Goal: Task Accomplishment & Management: Use online tool/utility

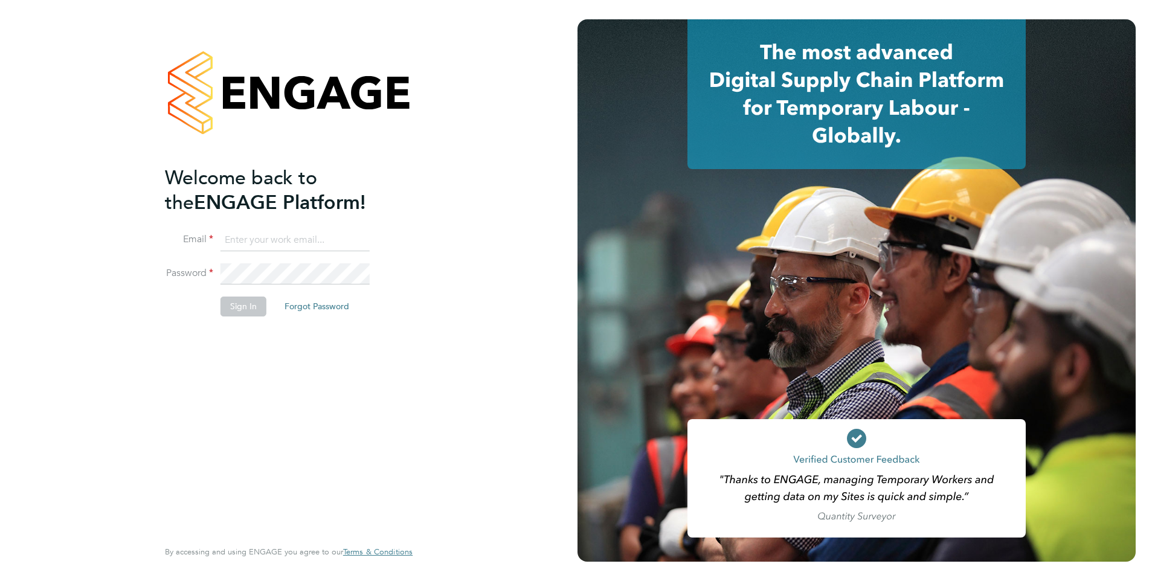
type input "steve.cruickshank@hmsworks.co.uk"
click at [229, 311] on button "Sign In" at bounding box center [243, 305] width 46 height 19
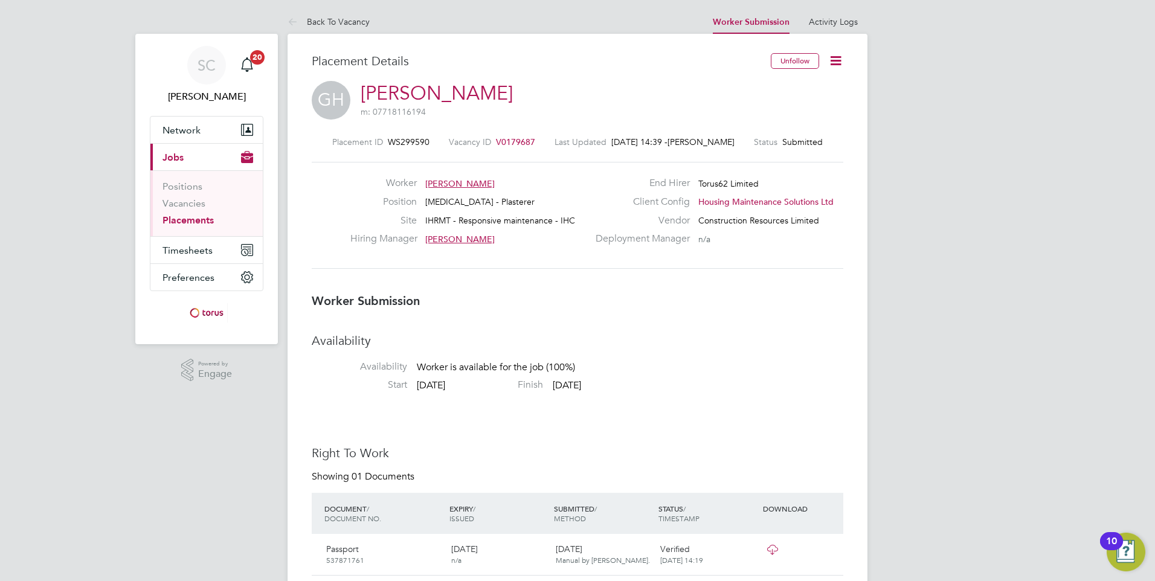
click at [833, 57] on icon at bounding box center [835, 60] width 15 height 15
click at [757, 110] on li "Offer" at bounding box center [785, 112] width 112 height 17
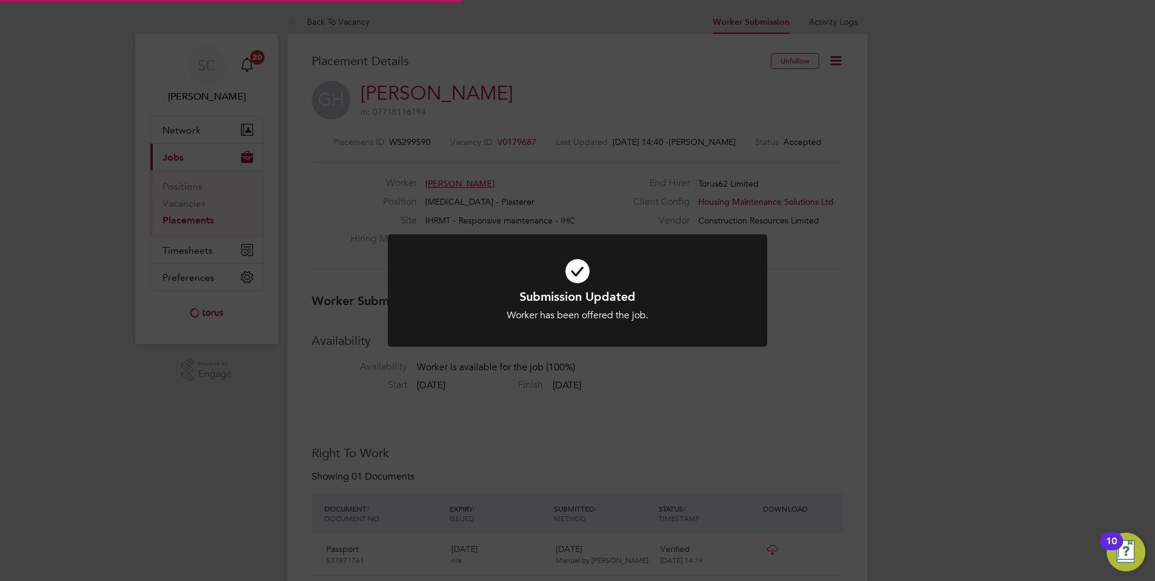
scroll to position [11, 65]
click at [704, 378] on div "Submission Updated Worker has been offered the job. Cancel Okay" at bounding box center [577, 290] width 1155 height 581
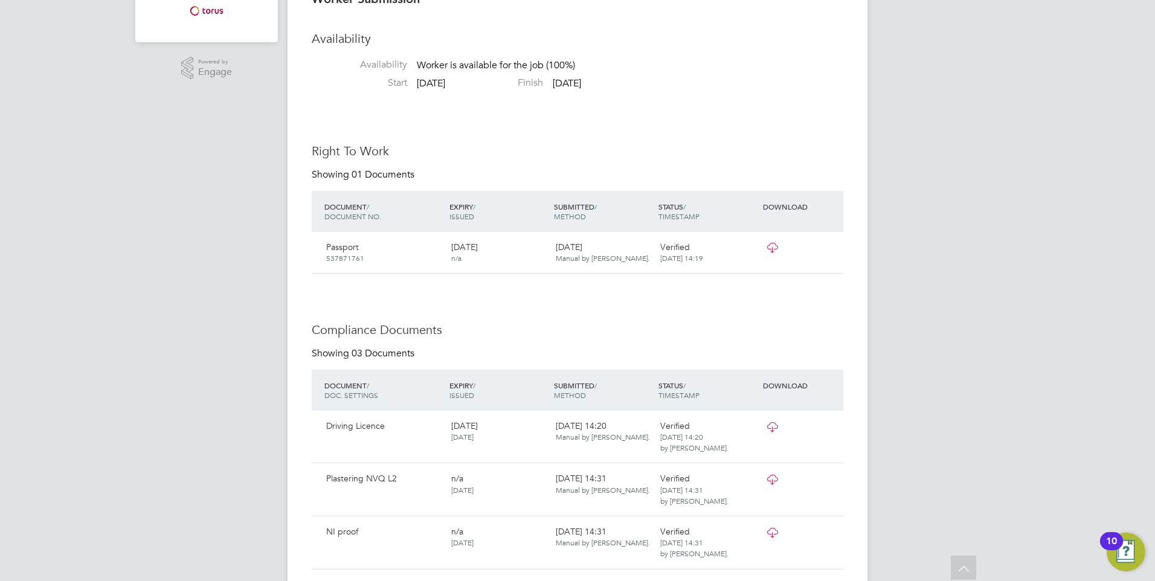
click at [775, 429] on icon at bounding box center [771, 427] width 15 height 10
